Goal: Ask a question

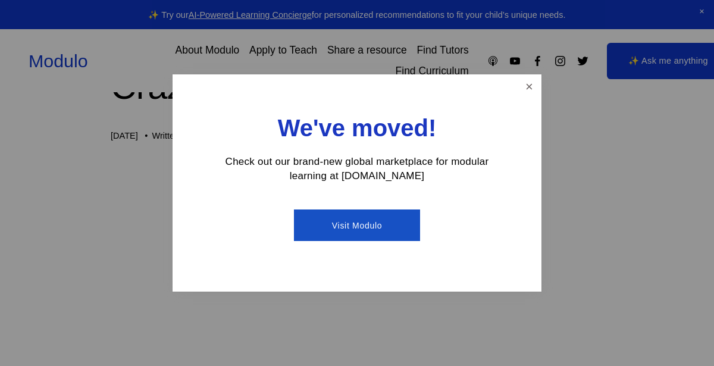
scroll to position [62, 0]
click at [535, 75] on div "We've moved! Check out our brand-new global marketplace for modular learning at…" at bounding box center [356, 182] width 369 height 217
click at [527, 84] on link "Close" at bounding box center [529, 86] width 21 height 21
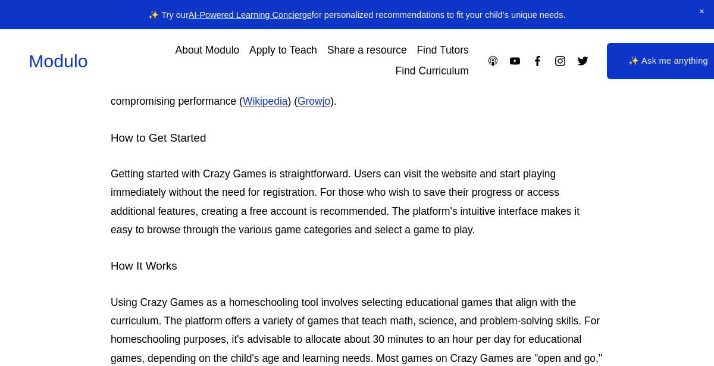
scroll to position [762, 0]
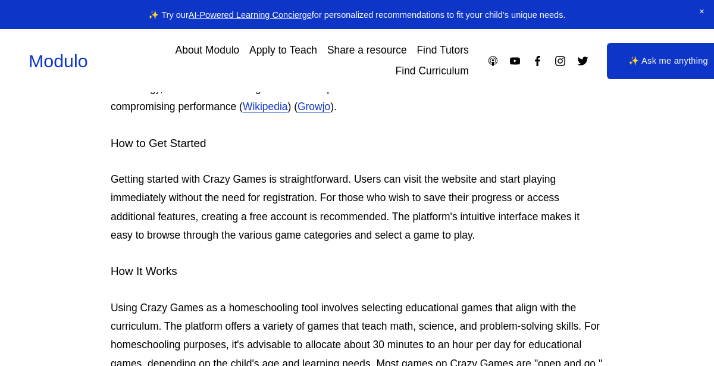
click at [701, 9] on span "Close Announcement" at bounding box center [701, 12] width 24 height 24
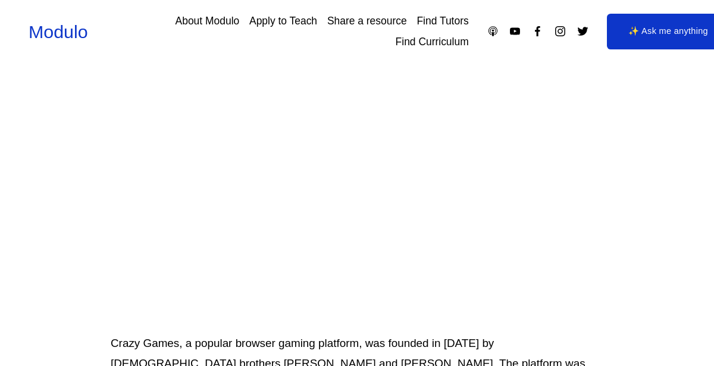
scroll to position [0, 0]
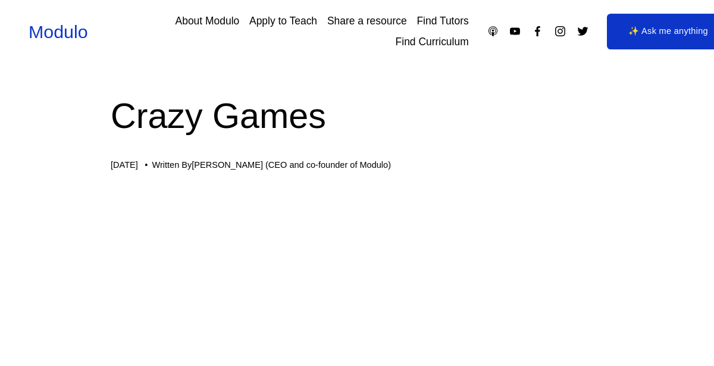
click at [52, 21] on link "Modulo" at bounding box center [58, 31] width 59 height 20
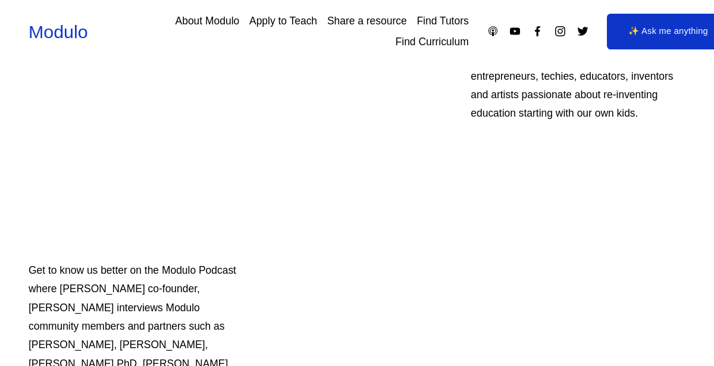
scroll to position [467, 0]
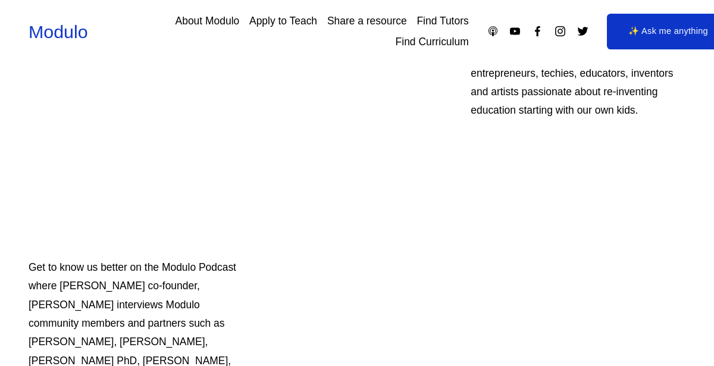
click at [667, 41] on link "✨ Ask me anything" at bounding box center [668, 32] width 123 height 36
